Goal: Use online tool/utility: Utilize a website feature to perform a specific function

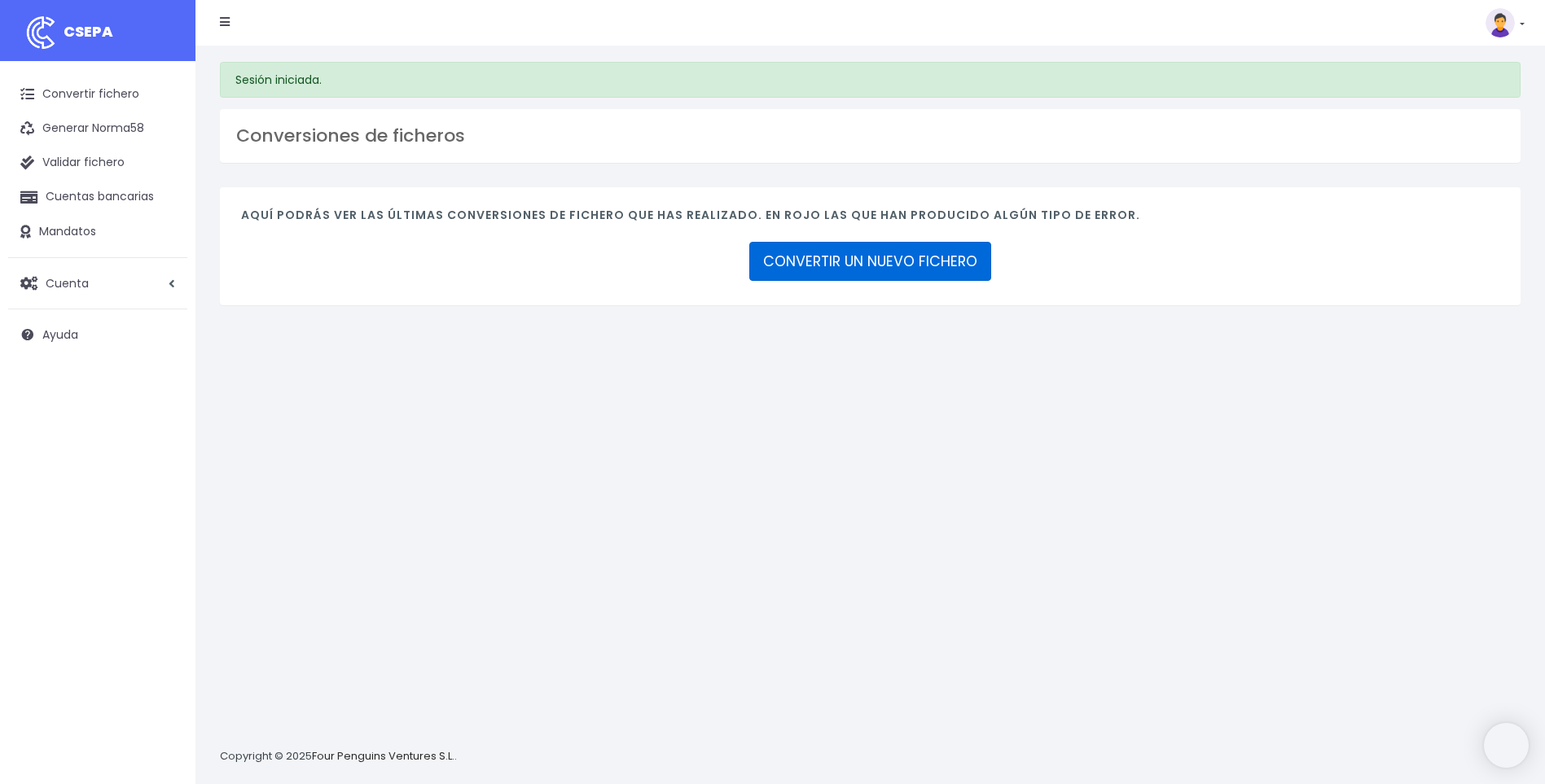
click at [850, 266] on link "CONVERTIR UN NUEVO FICHERO" at bounding box center [870, 261] width 242 height 39
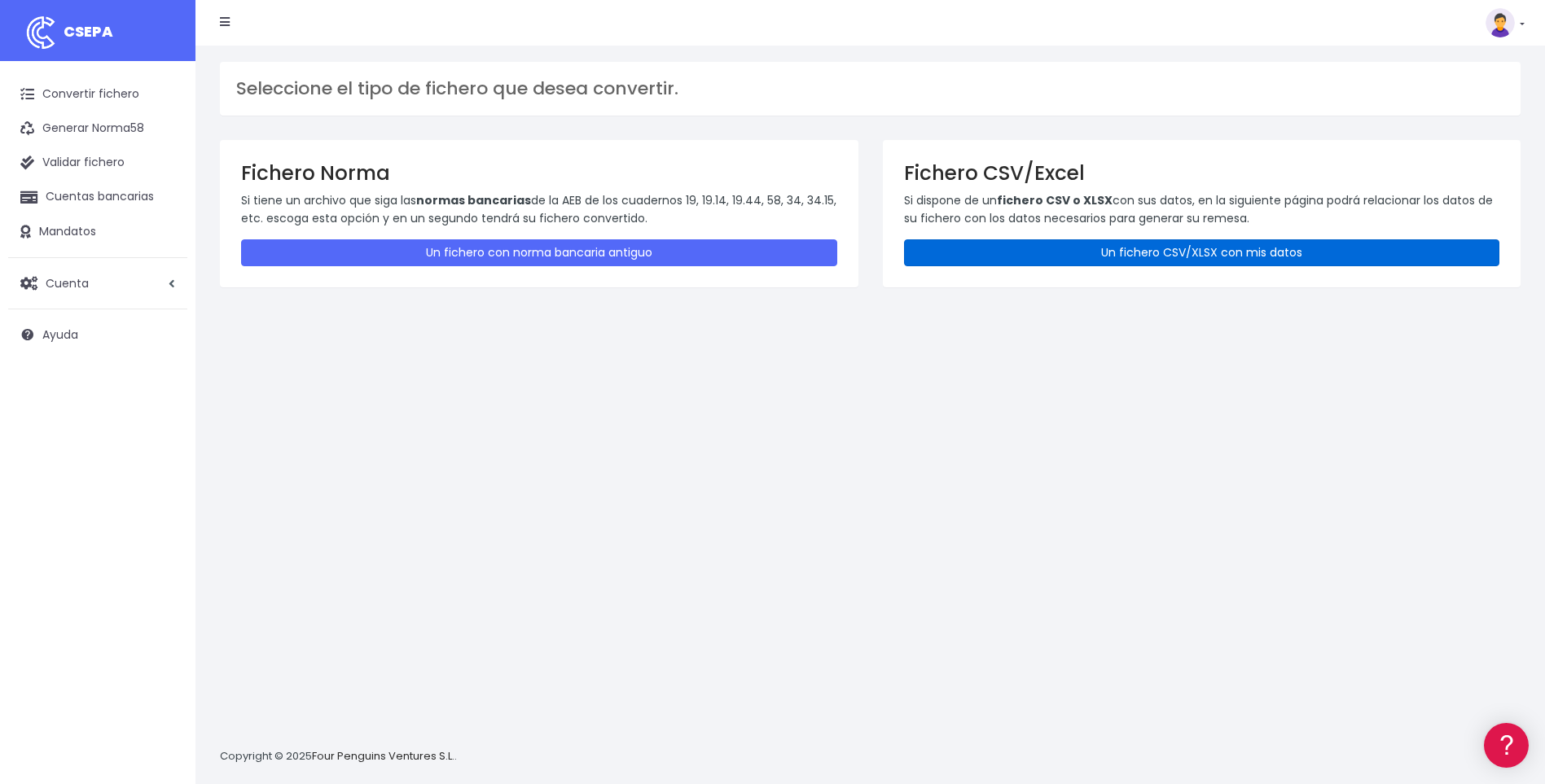
click at [1007, 255] on link "Un fichero CSV/XLSX con mis datos" at bounding box center [1201, 252] width 596 height 27
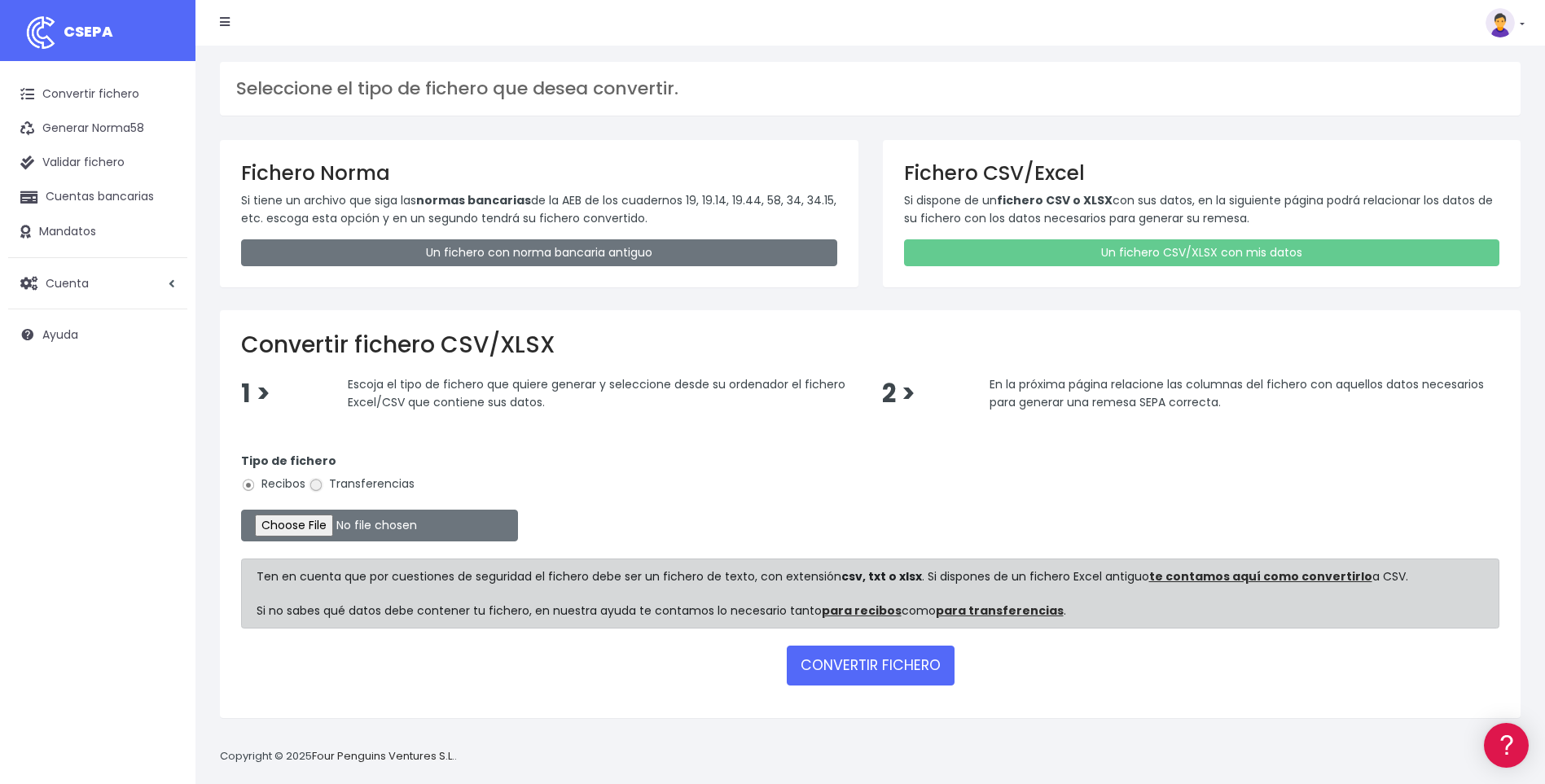
click at [320, 485] on input "Transferencias" at bounding box center [315, 484] width 15 height 15
radio input "true"
click at [323, 525] on input "file" at bounding box center [379, 526] width 277 height 32
type input "C:\fakepath\A36.csv"
click at [851, 663] on button "CONVERTIR FICHERO" at bounding box center [870, 665] width 167 height 39
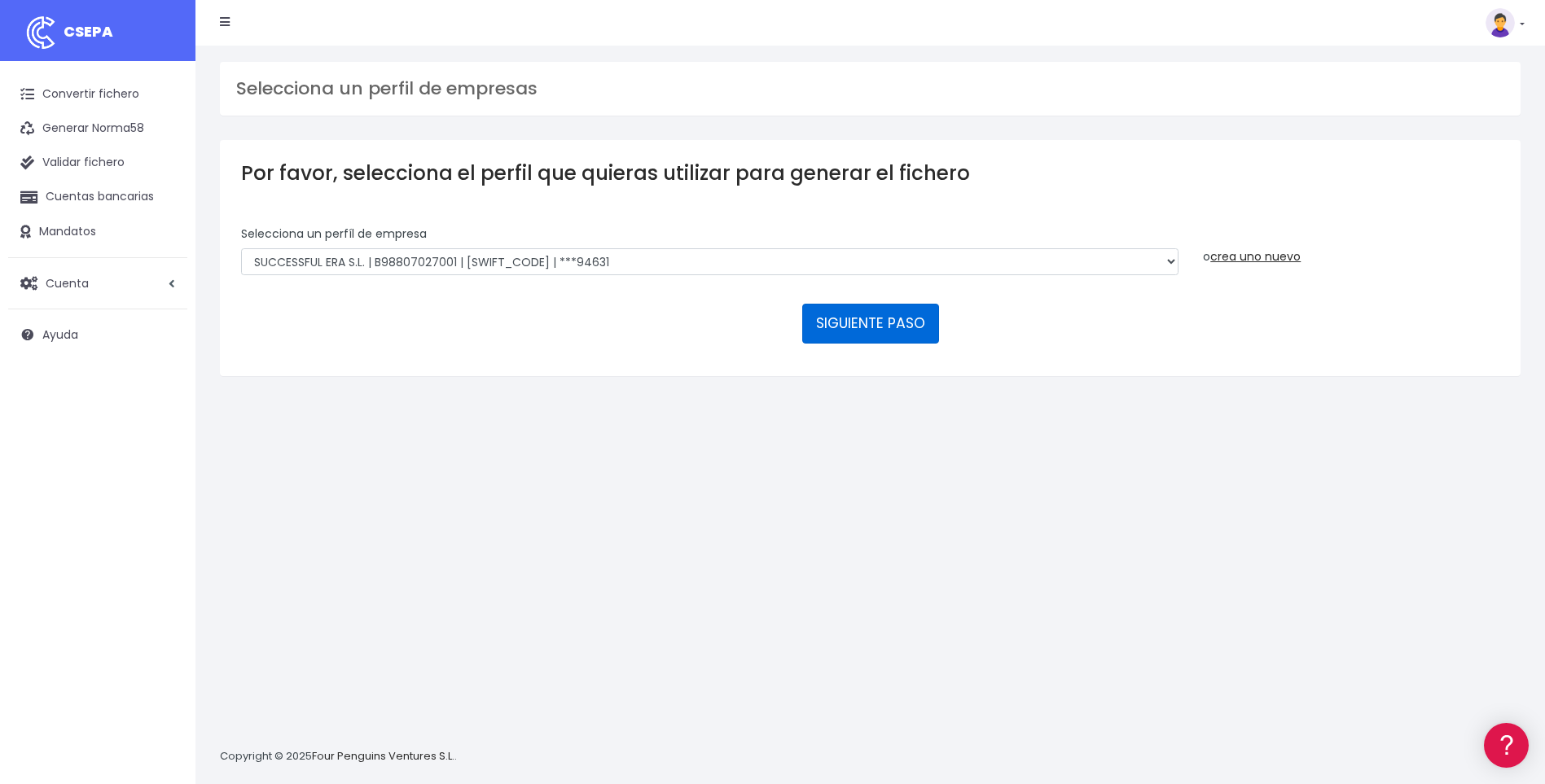
click at [862, 323] on button "SIGUIENTE PASO" at bounding box center [870, 323] width 137 height 39
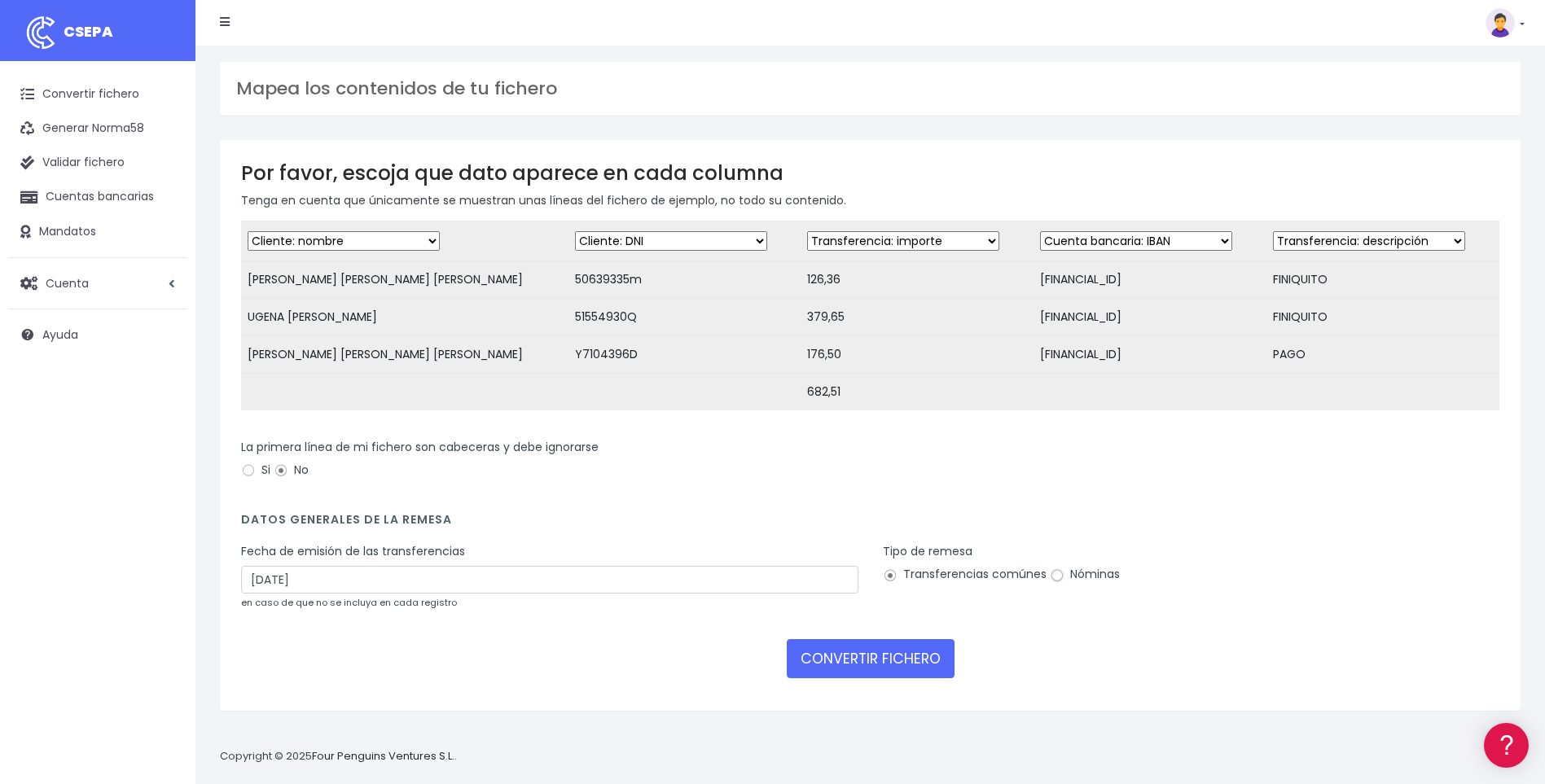
click at [1056, 583] on input "Nóminas" at bounding box center [1057, 576] width 15 height 15
radio input "true"
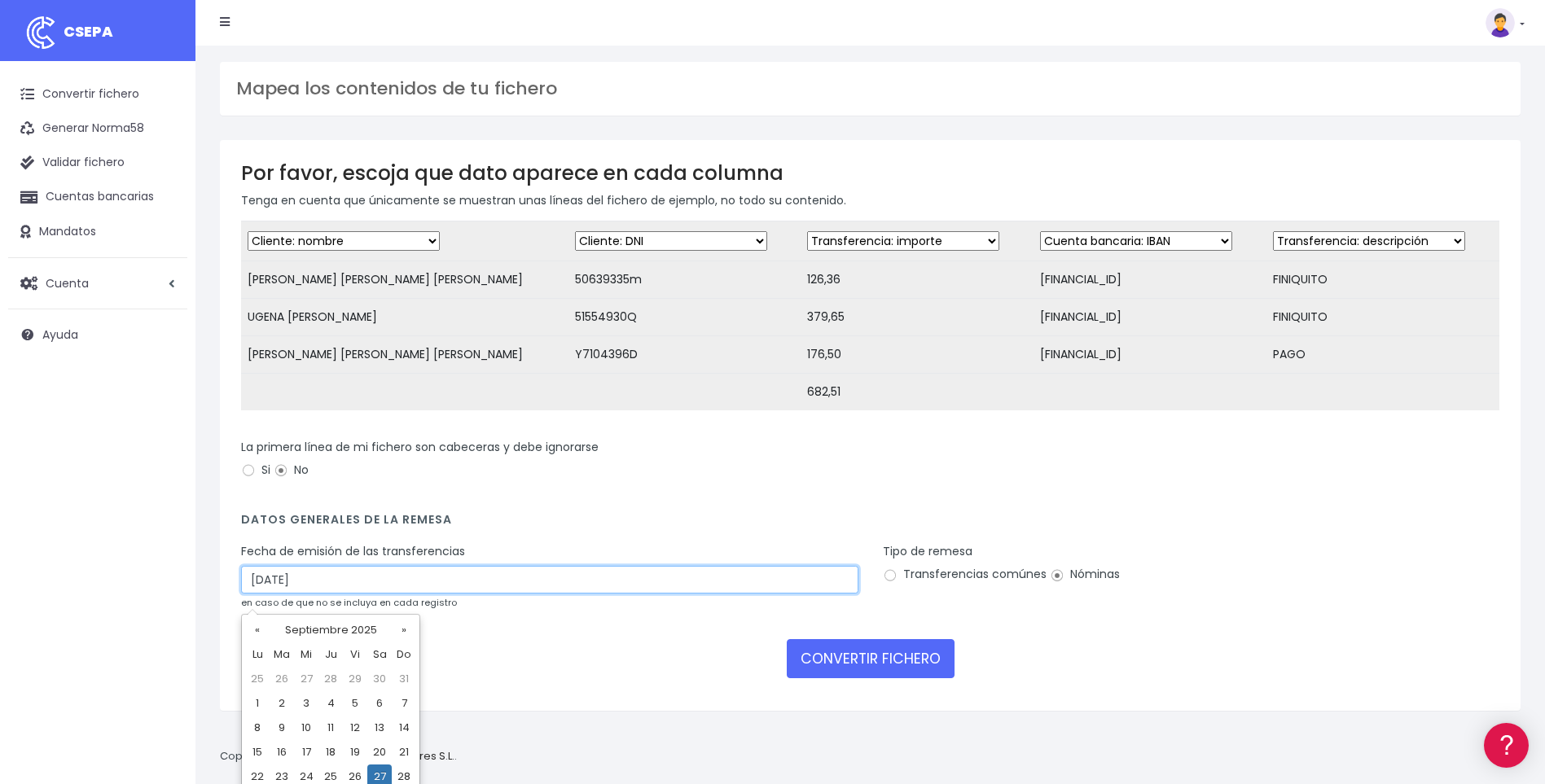
click at [260, 593] on input "27/09/2025" at bounding box center [549, 580] width 617 height 28
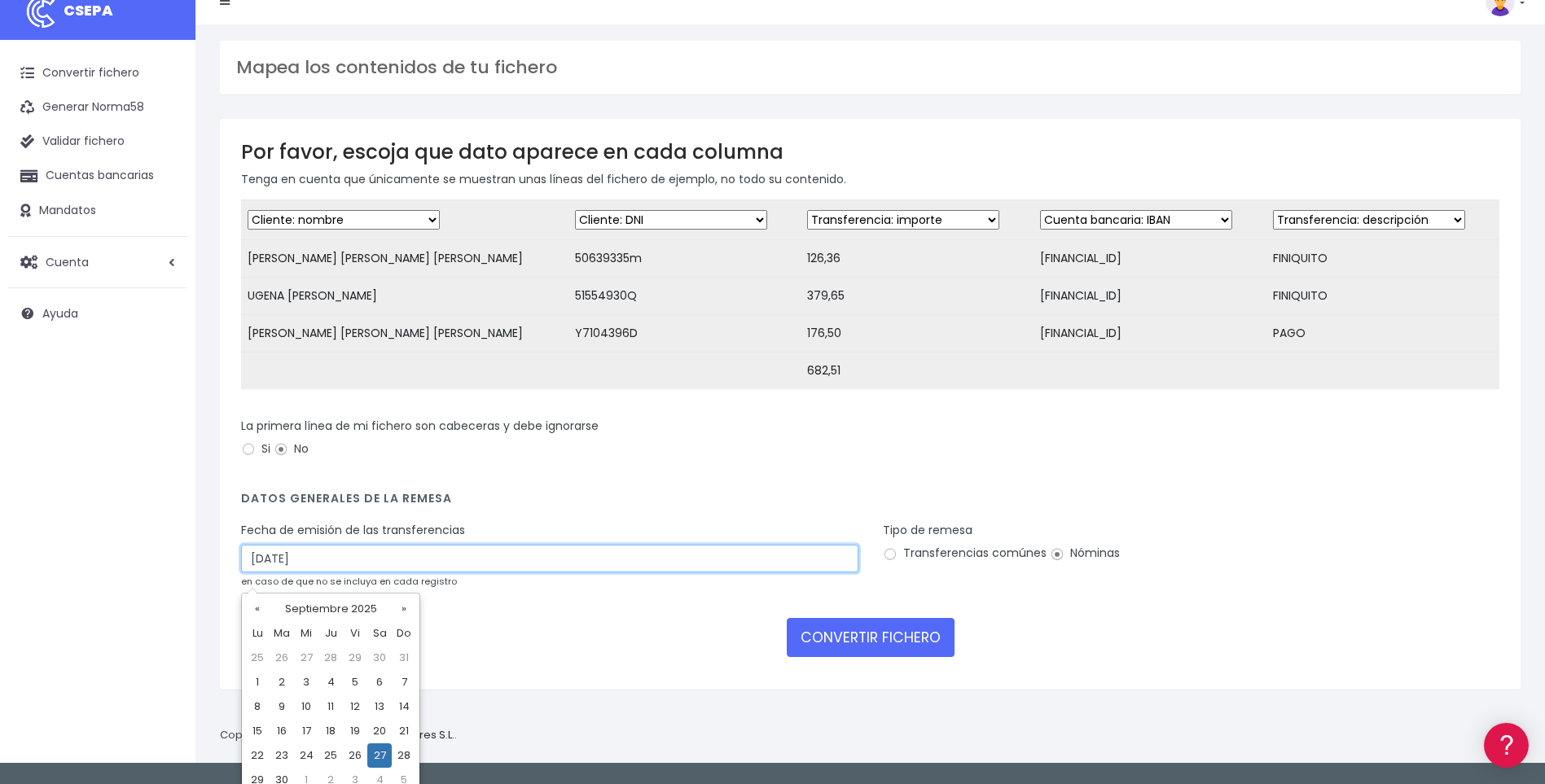
scroll to position [33, 0]
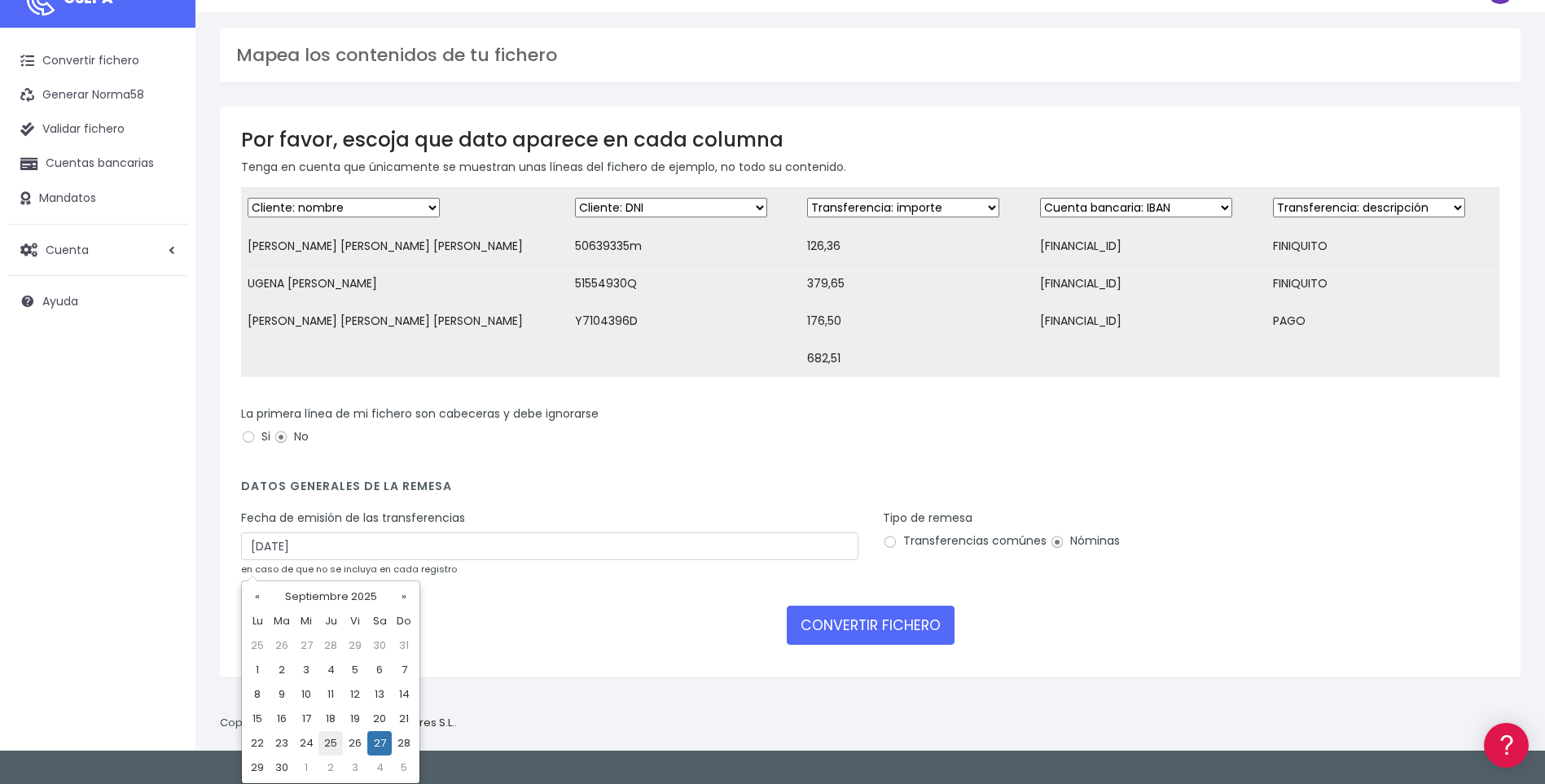
click at [330, 743] on td "25" at bounding box center [330, 743] width 25 height 25
type input "25/09/2025"
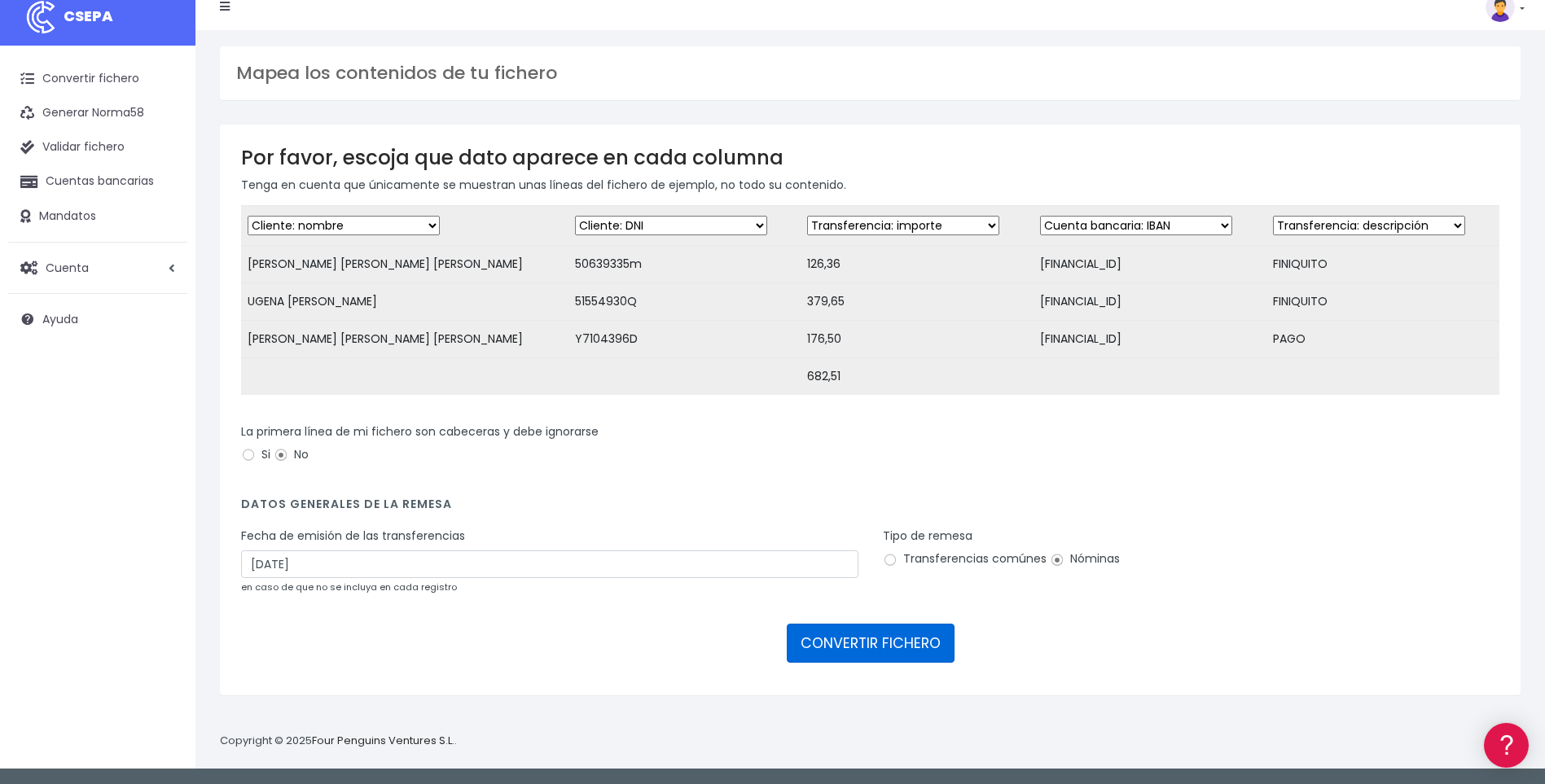
click at [860, 654] on button "CONVERTIR FICHERO" at bounding box center [870, 643] width 167 height 39
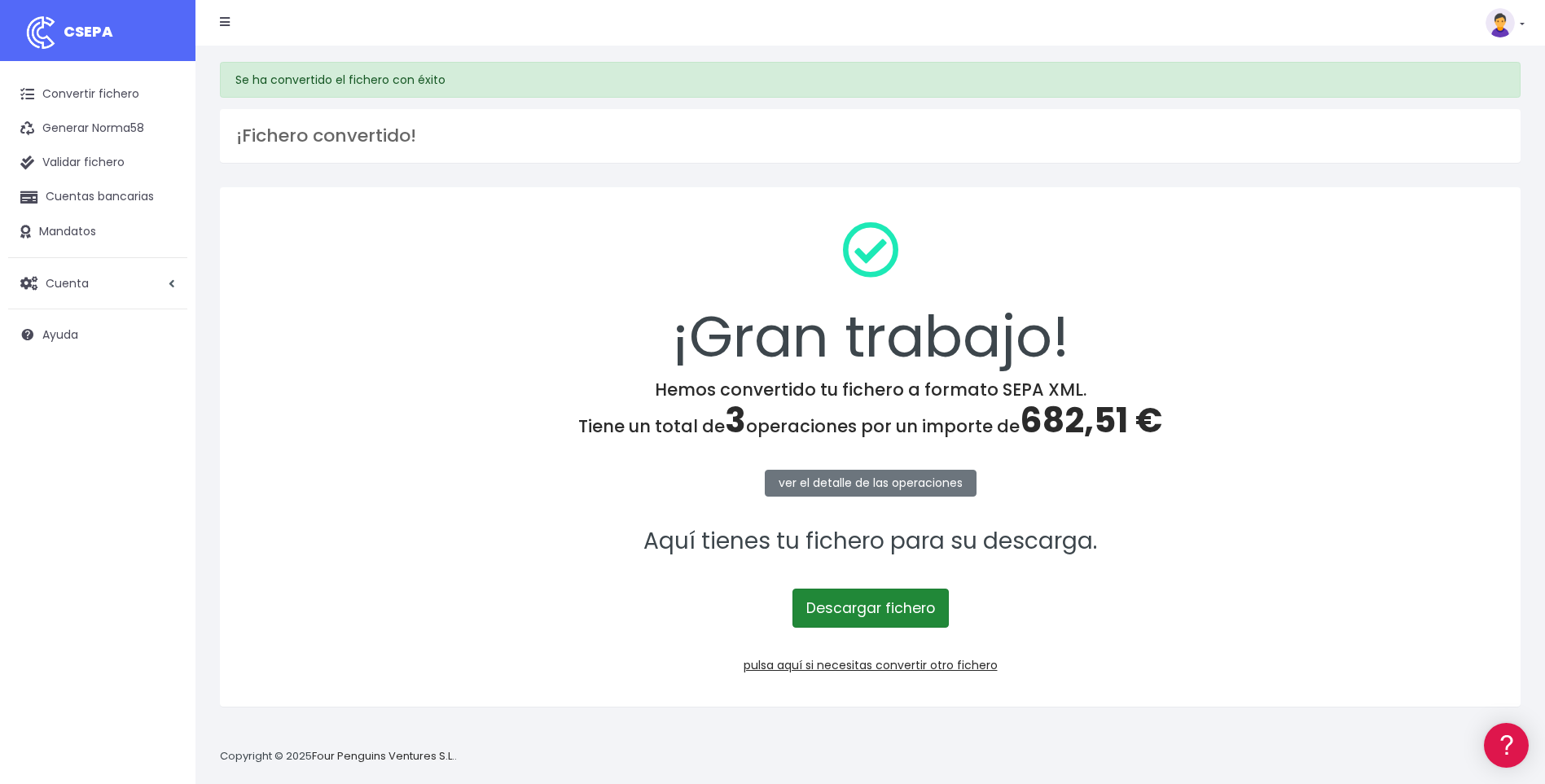
click at [871, 605] on link "Descargar fichero" at bounding box center [870, 608] width 156 height 39
